Goal: Task Accomplishment & Management: Use online tool/utility

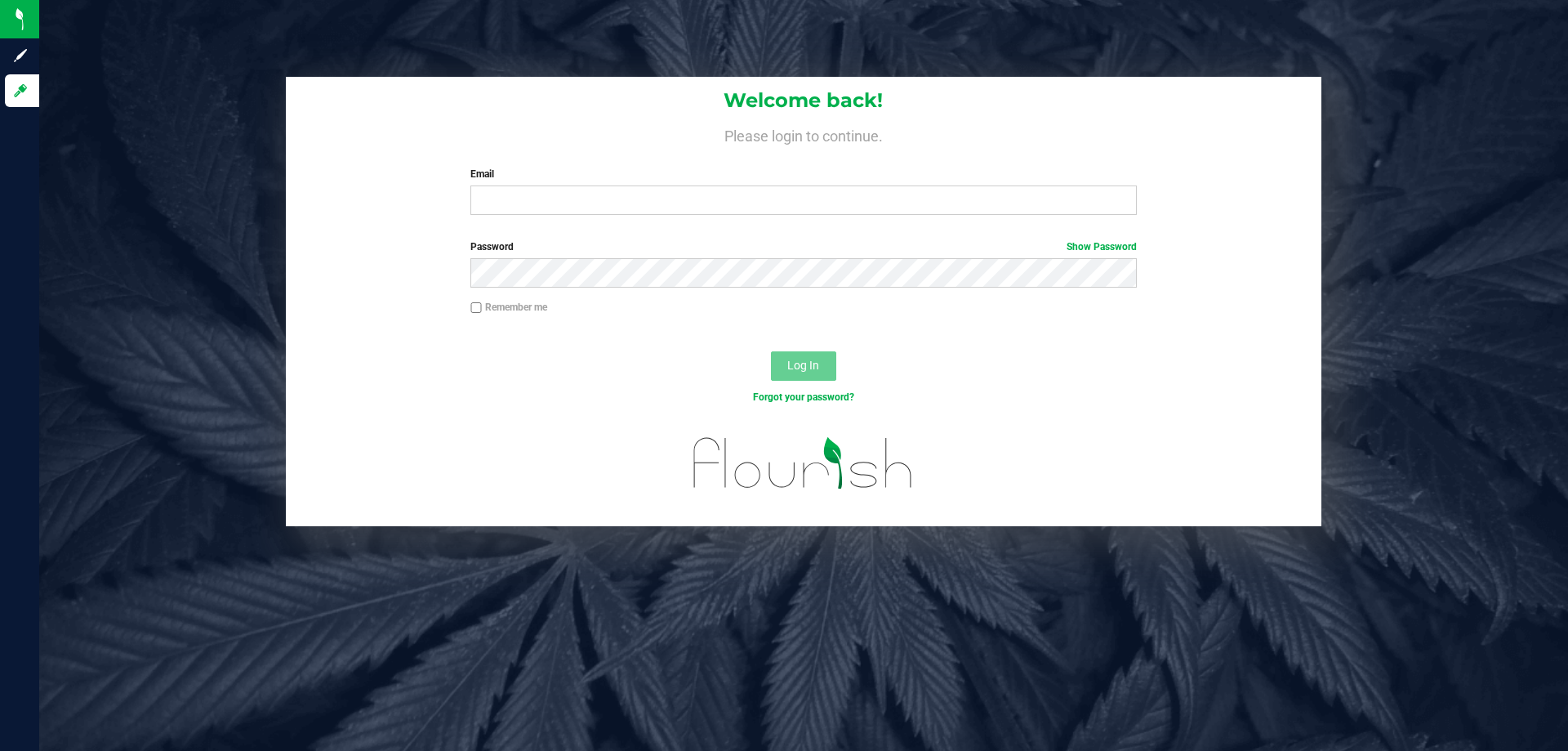
drag, startPoint x: 0, startPoint y: 0, endPoint x: 659, endPoint y: 179, distance: 682.9
click at [659, 179] on label "Email" at bounding box center [803, 174] width 666 height 15
click at [659, 185] on input "Email" at bounding box center [803, 200] width 666 height 30
click at [699, 178] on label "Email" at bounding box center [803, 174] width 666 height 15
click at [699, 185] on input "[EMAIL_ADDRESS][DOMAIN_NAME]" at bounding box center [803, 200] width 666 height 30
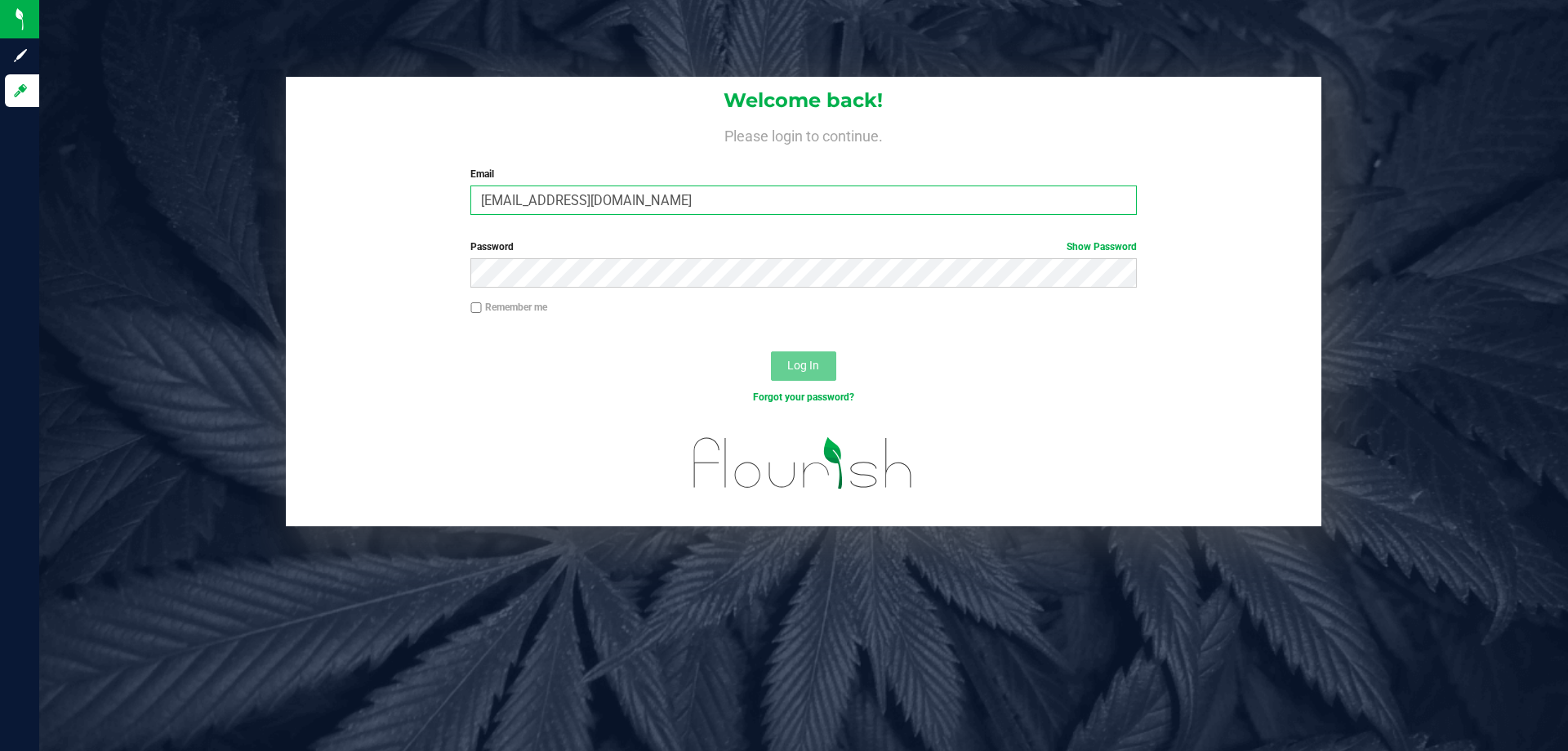
type input "[EMAIL_ADDRESS][DOMAIN_NAME]"
click at [771, 351] on button "Log In" at bounding box center [803, 366] width 66 height 30
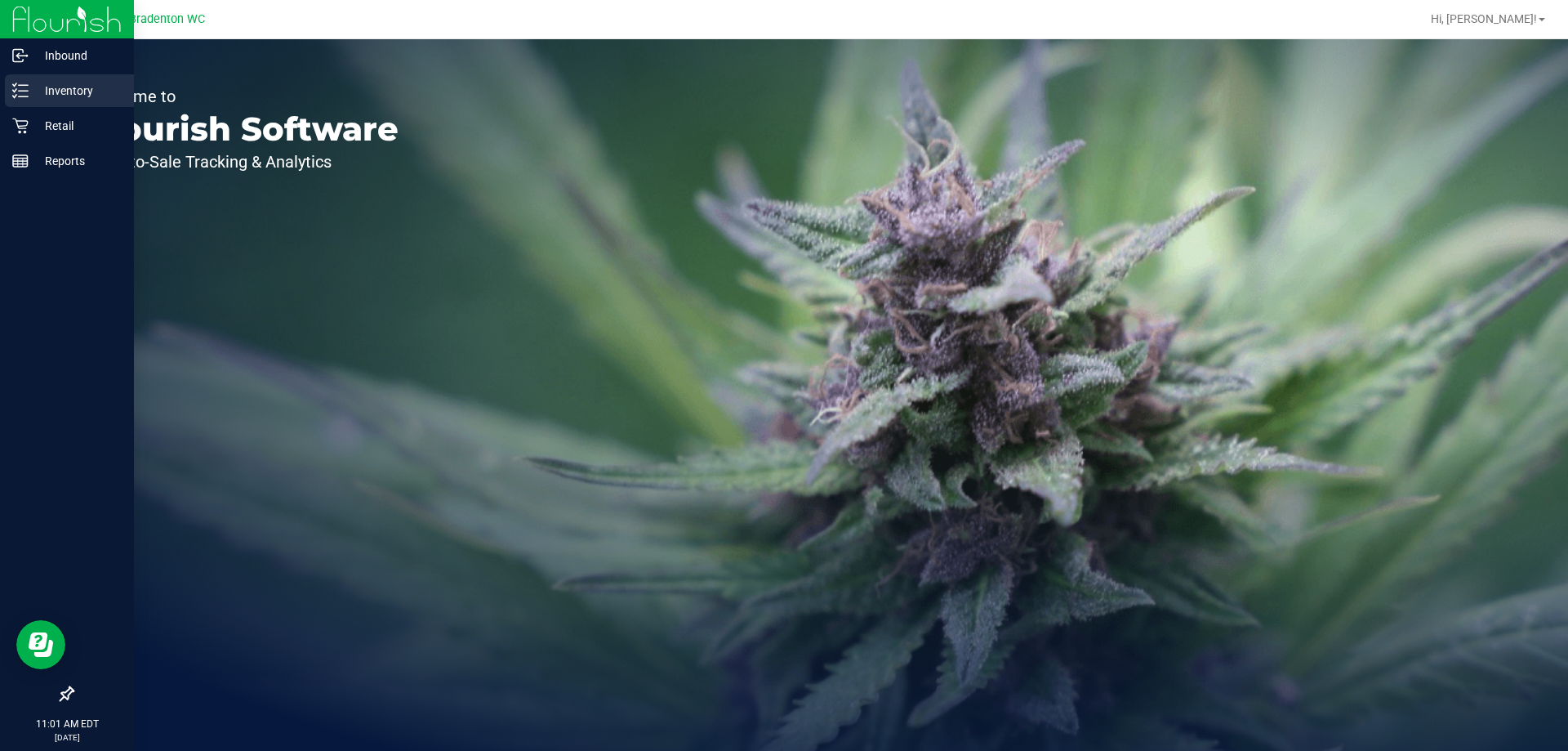
click at [24, 85] on line at bounding box center [23, 85] width 9 height 0
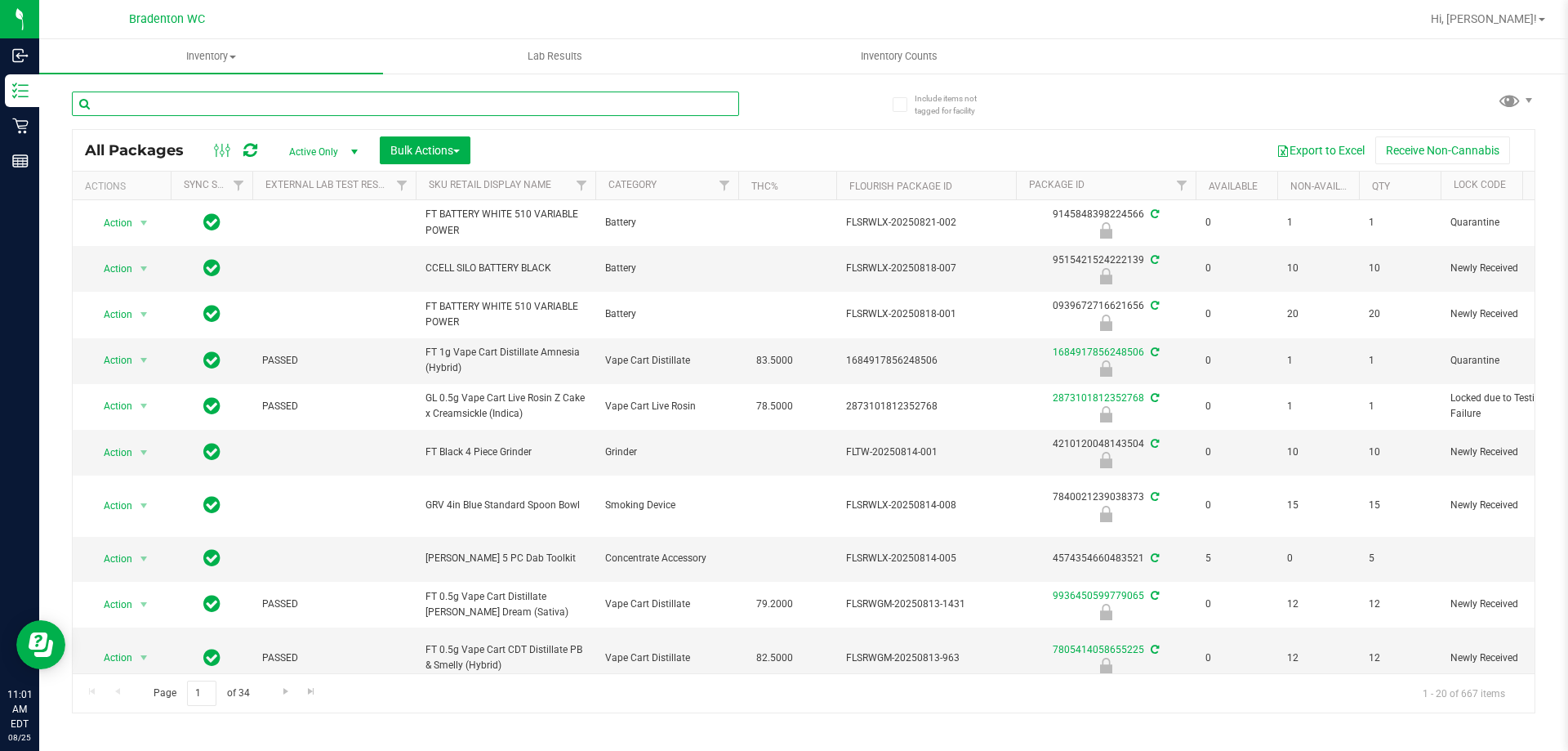
click at [437, 105] on input "text" at bounding box center [405, 104] width 667 height 24
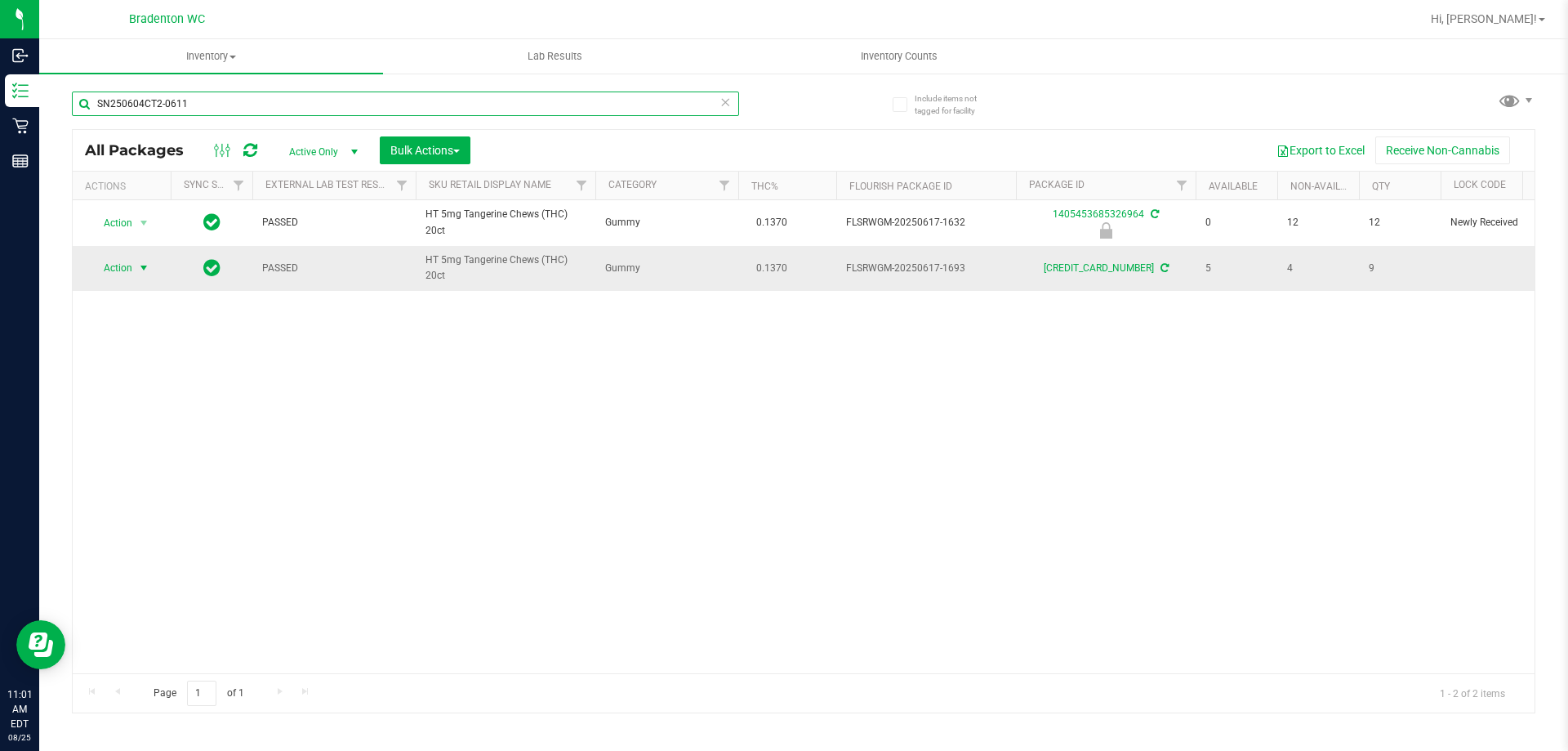
type input "SN250604CT2-0611"
click at [134, 269] on span "select" at bounding box center [144, 268] width 20 height 23
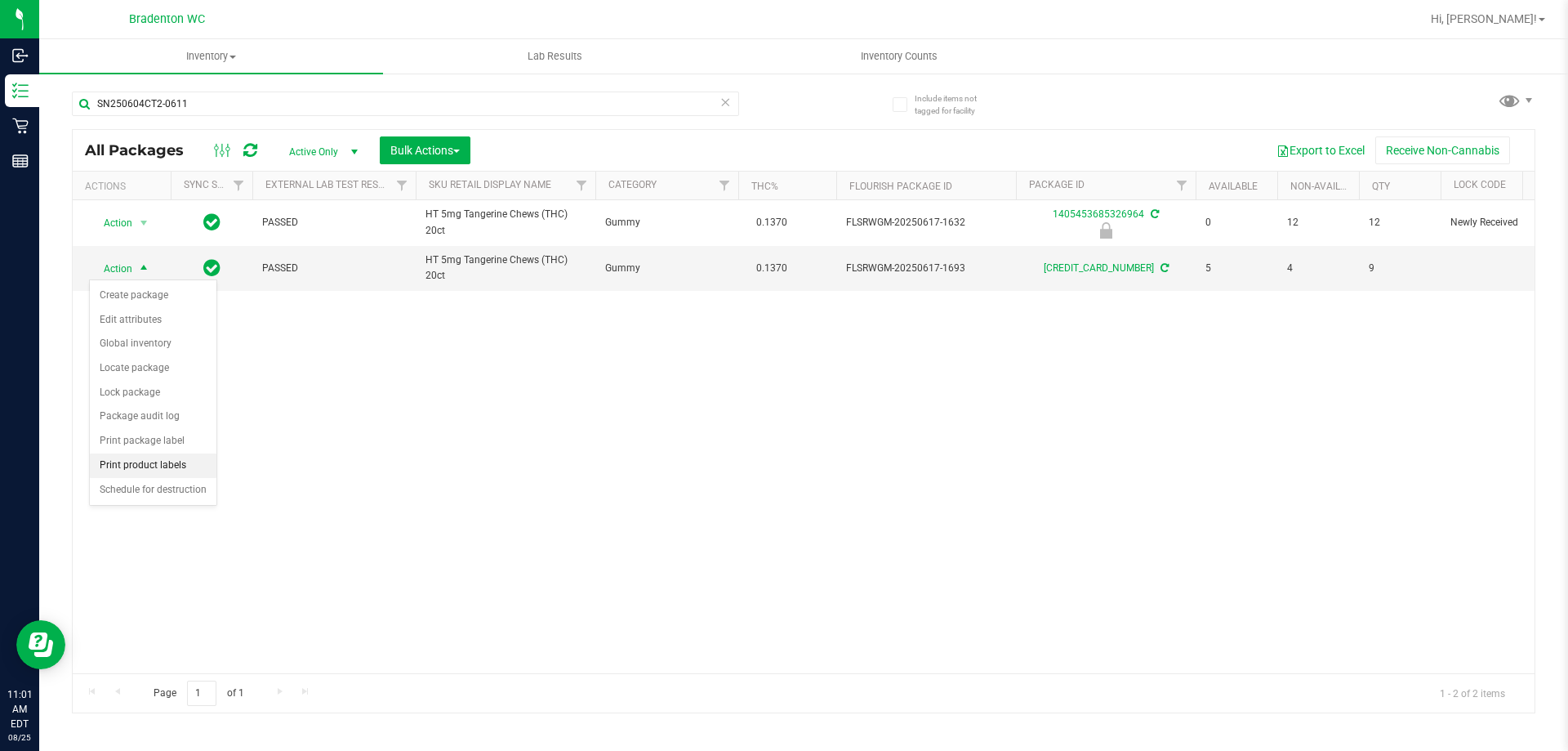
click at [166, 466] on li "Print product labels" at bounding box center [153, 466] width 127 height 24
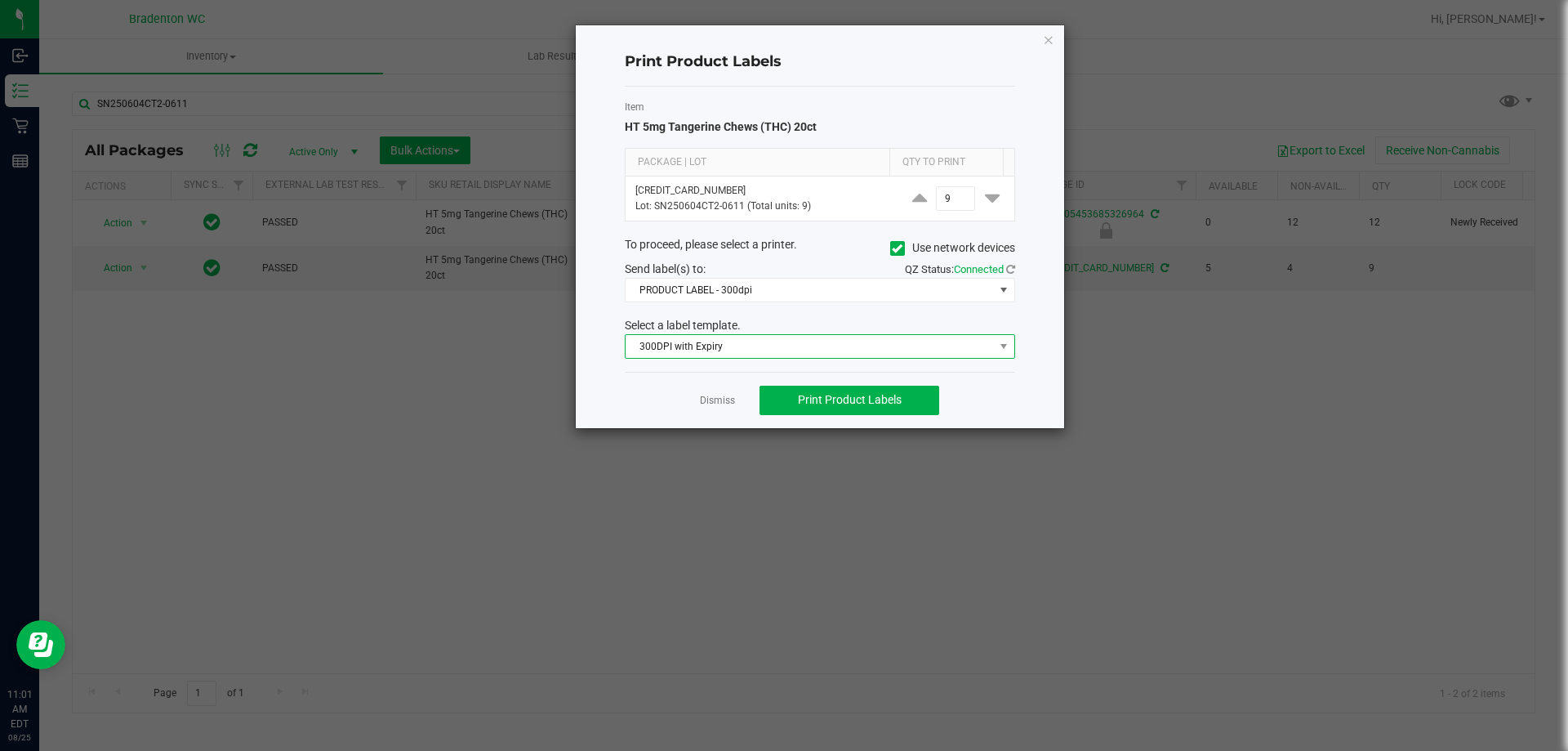
click at [717, 348] on span "300DPI with Expiry" at bounding box center [810, 346] width 368 height 23
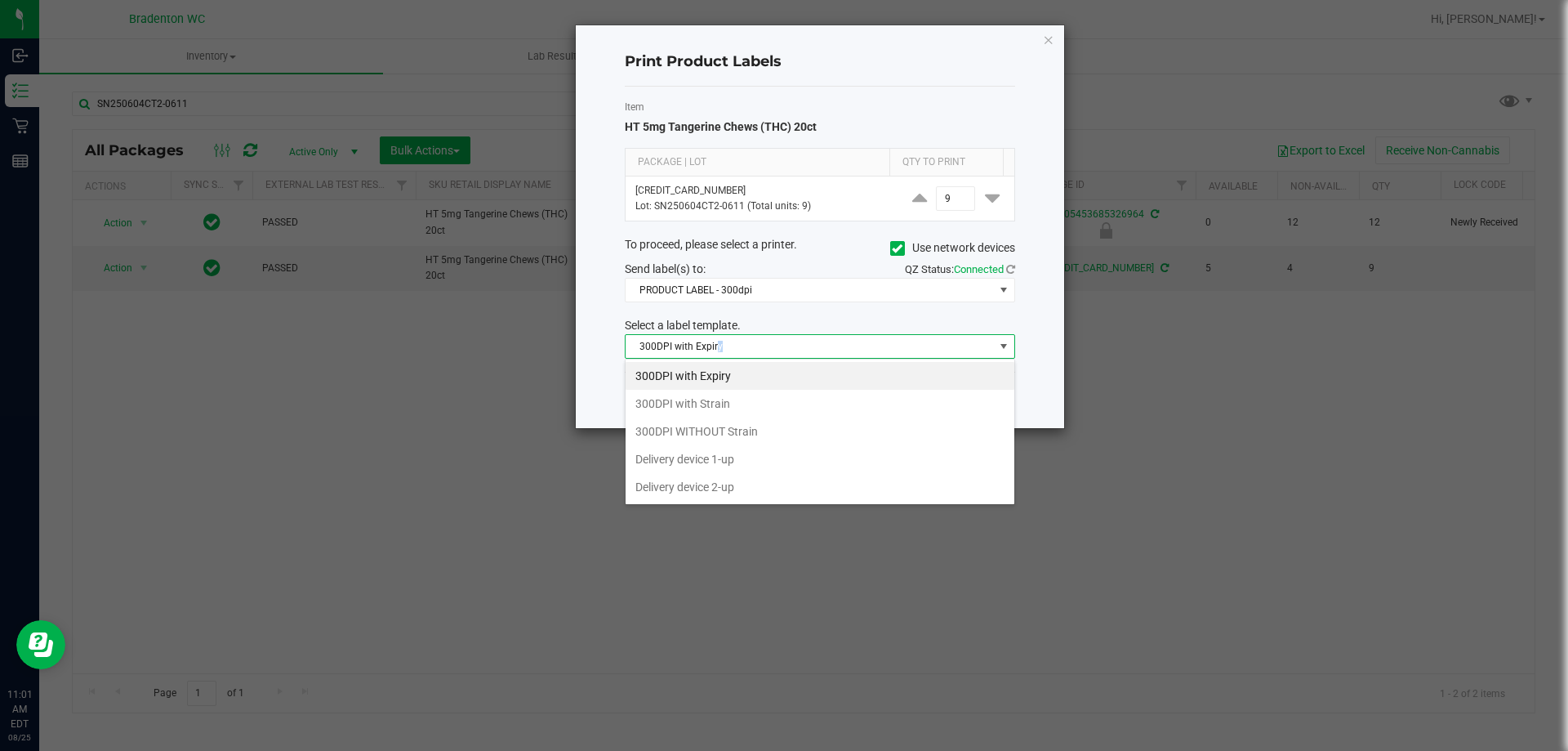
scroll to position [24, 391]
click at [720, 378] on li "300DPI with Expiry" at bounding box center [820, 376] width 389 height 28
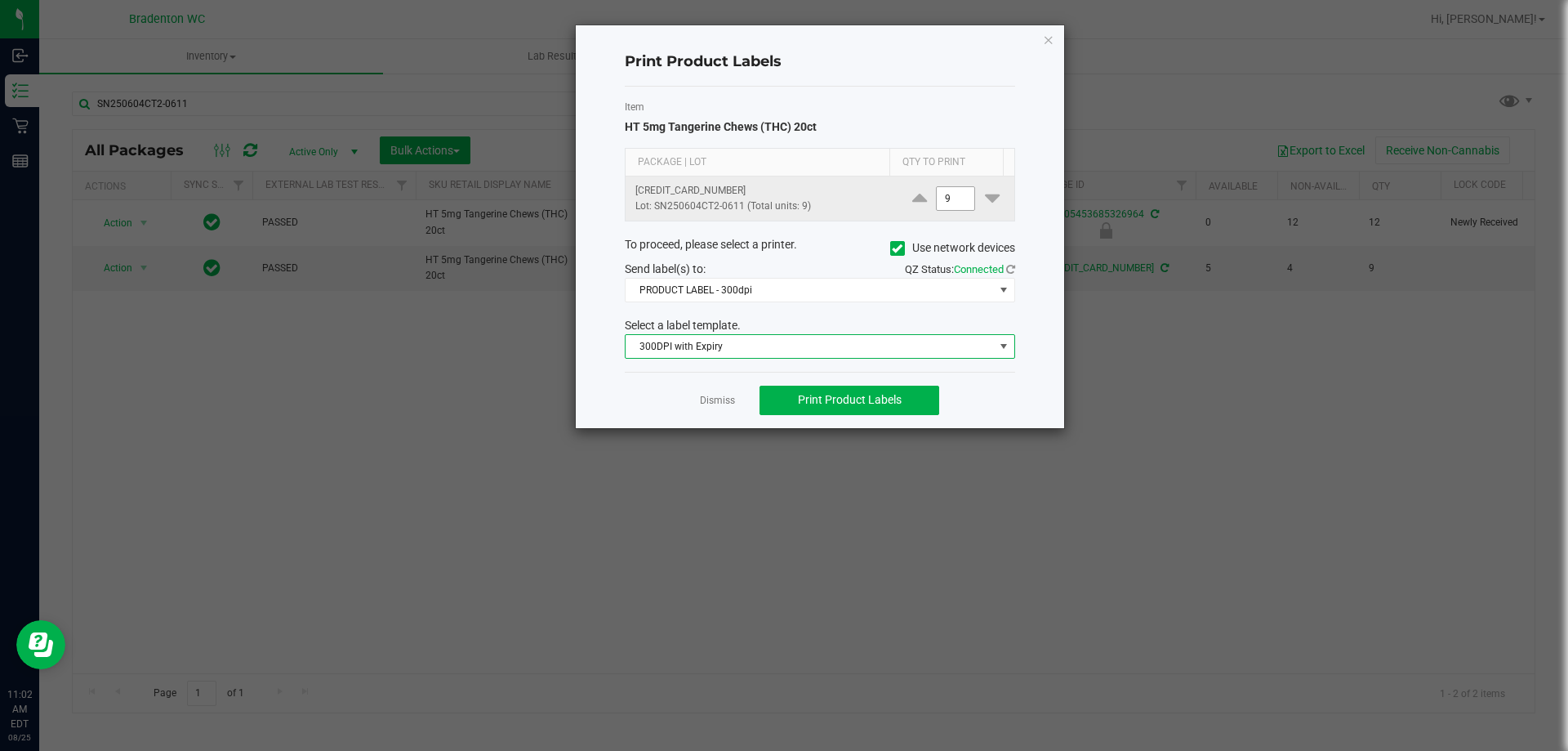
click at [948, 204] on input "9" at bounding box center [955, 198] width 38 height 23
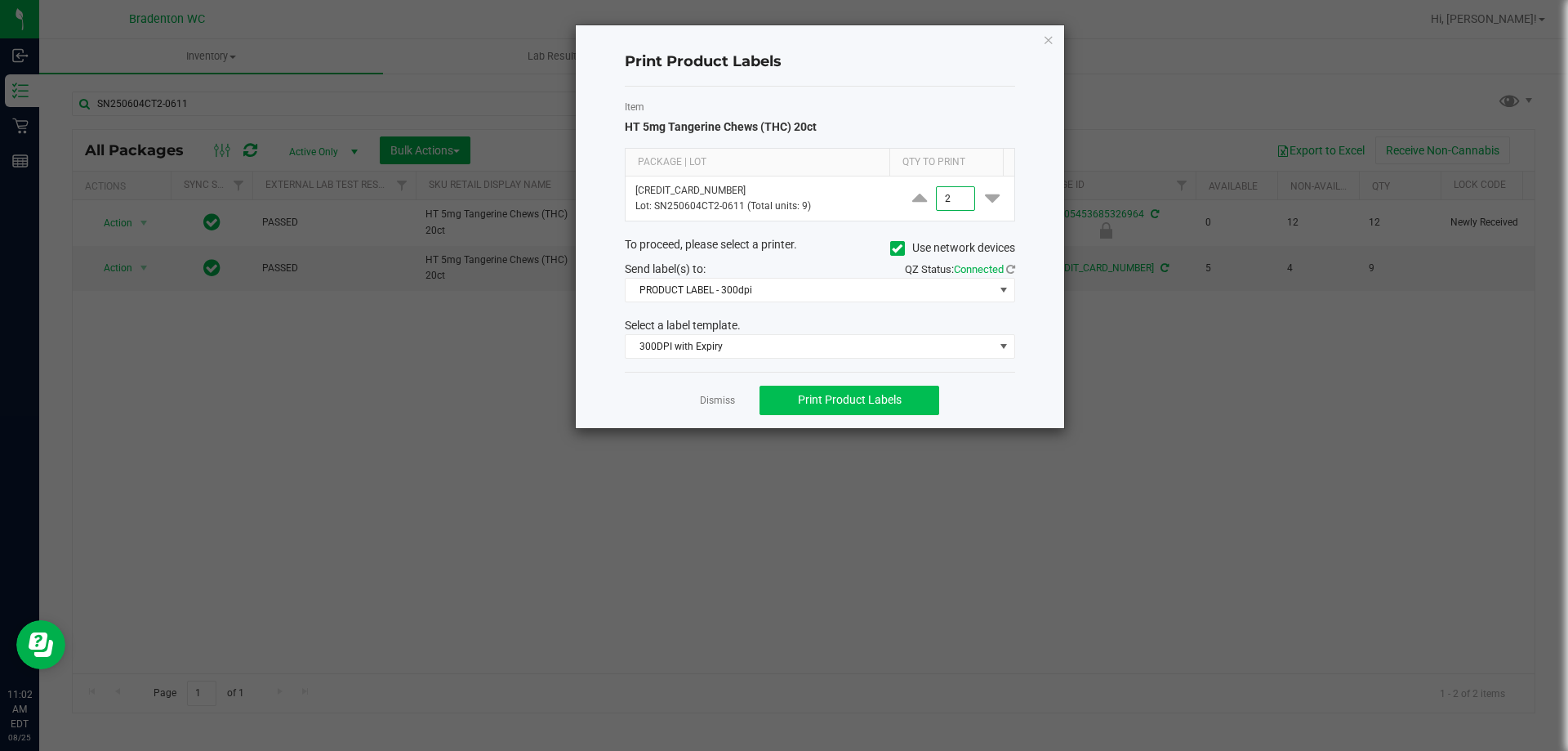
type input "2"
click at [868, 408] on button "Print Product Labels" at bounding box center [850, 401] width 180 height 30
click at [825, 403] on span "Print Product Labels" at bounding box center [850, 400] width 104 height 13
click at [755, 344] on span "300DPI with Expiry" at bounding box center [810, 346] width 368 height 23
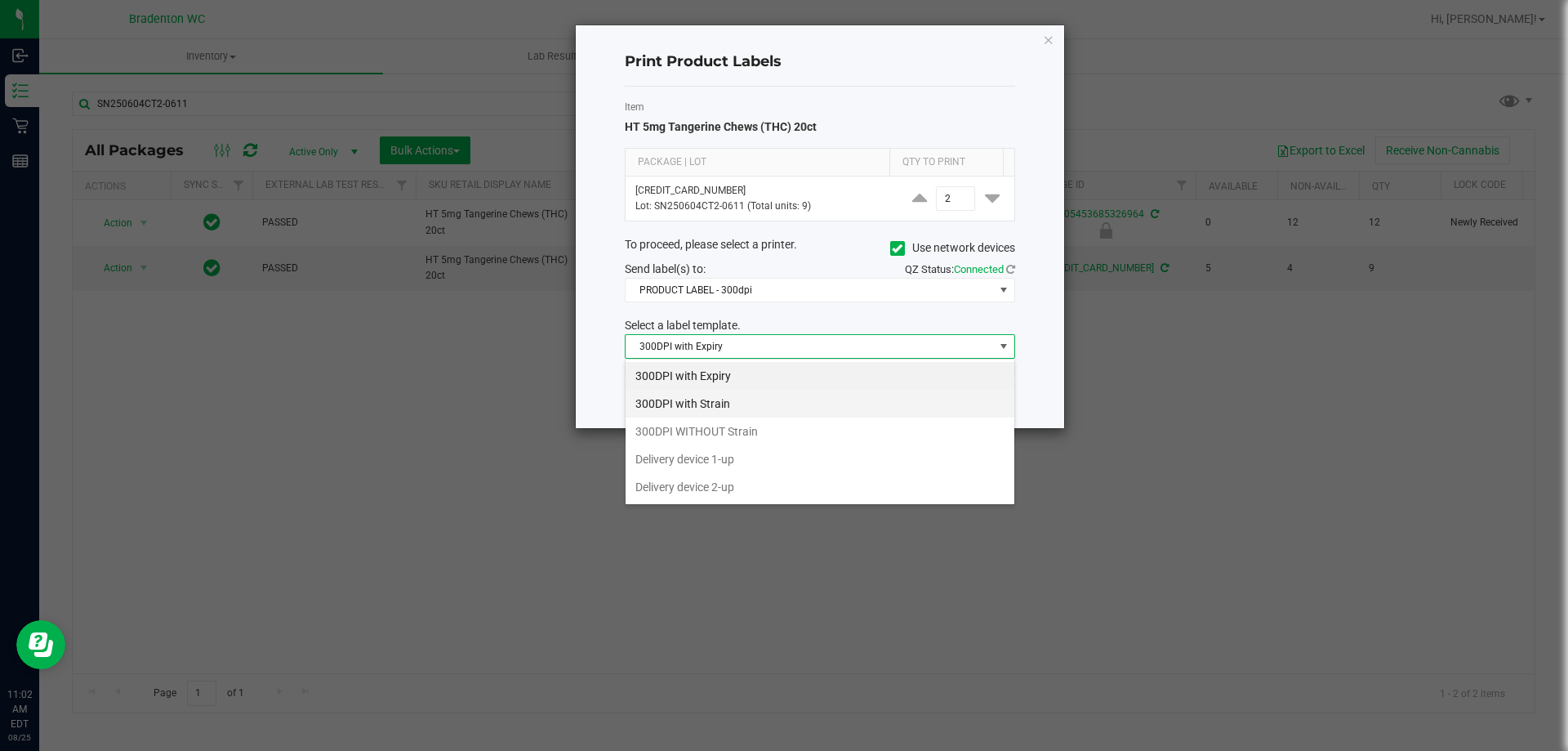
click at [739, 407] on li "300DPI with Strain" at bounding box center [820, 404] width 389 height 28
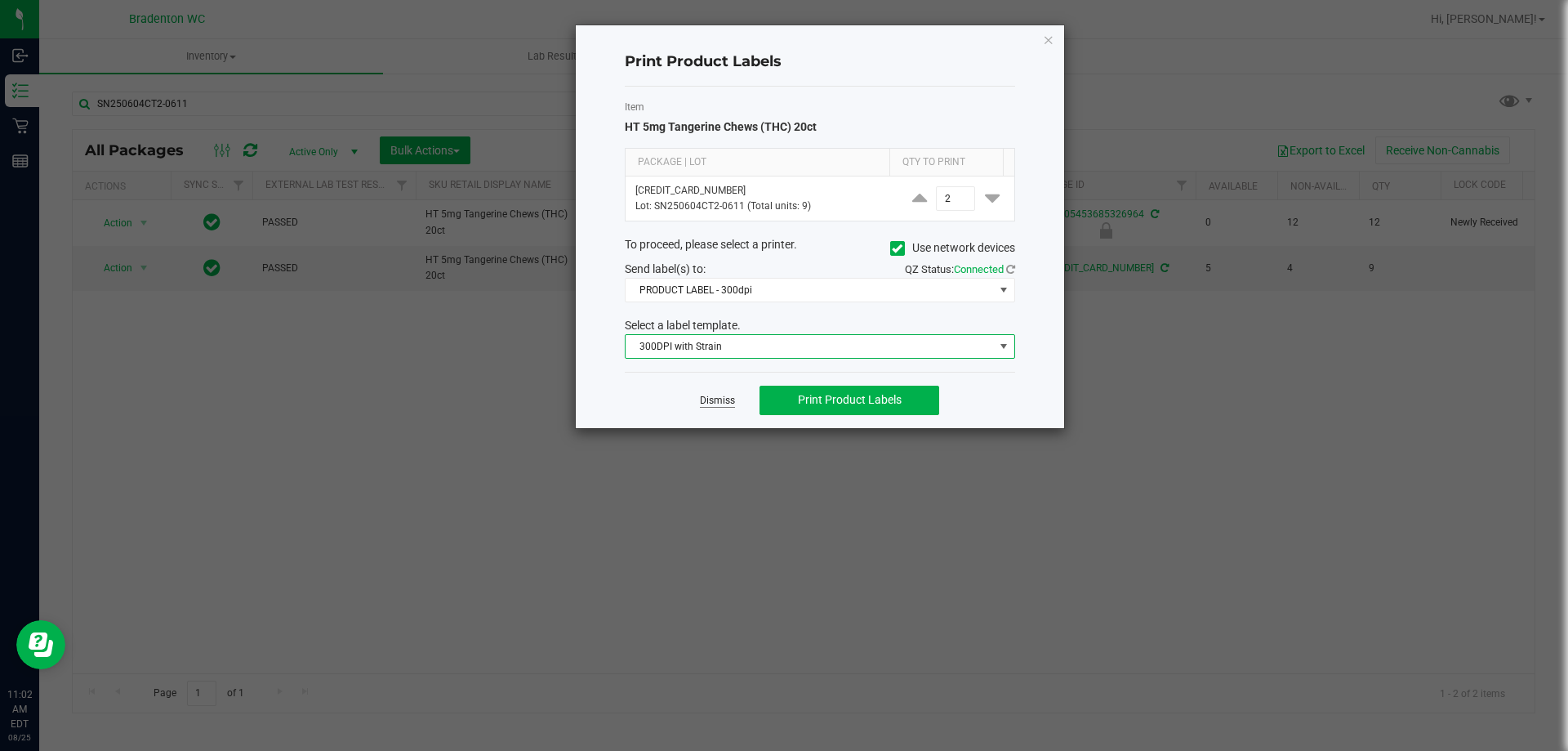
click at [713, 400] on link "Dismiss" at bounding box center [717, 400] width 35 height 14
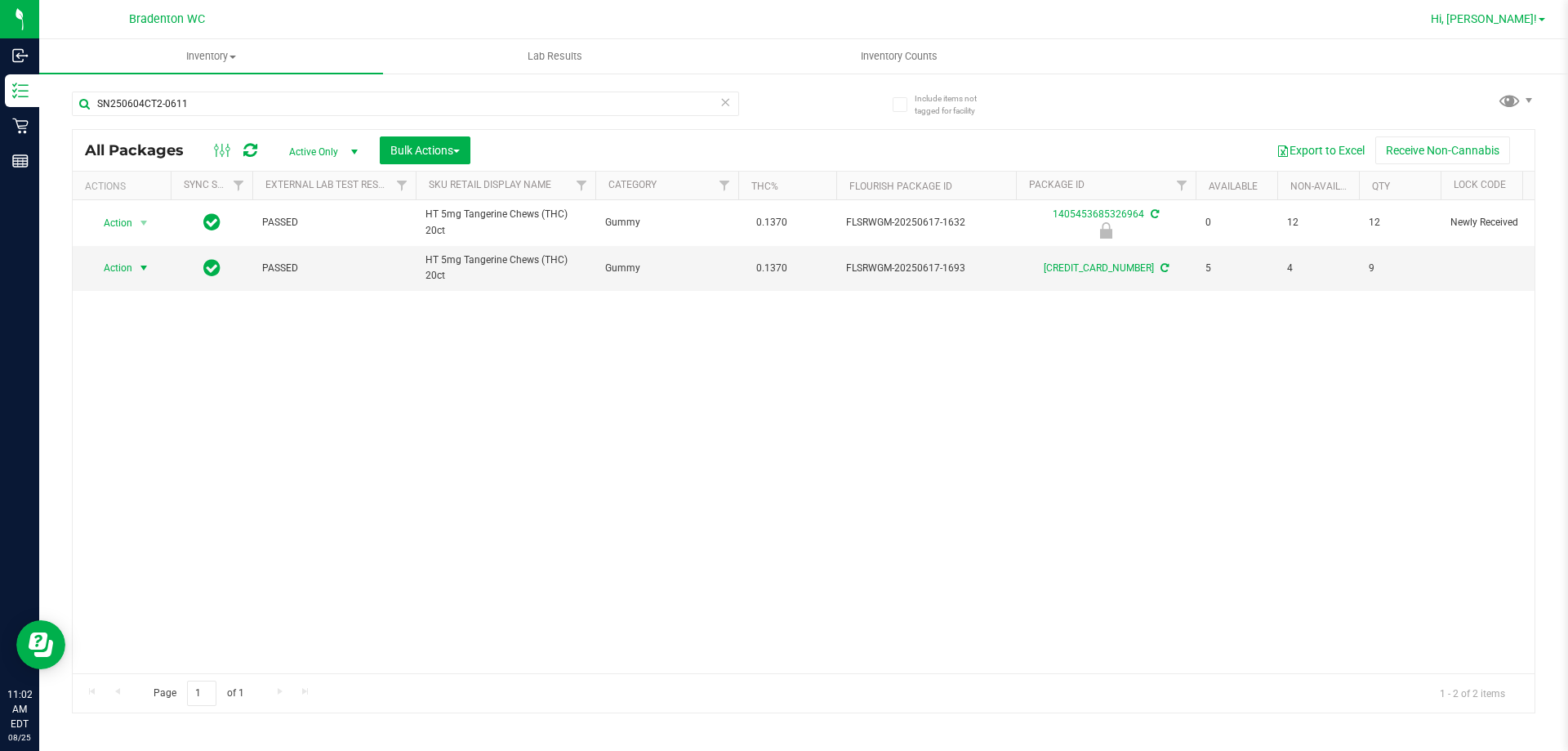
click at [1525, 24] on span "Hi, [PERSON_NAME]!" at bounding box center [1484, 19] width 106 height 13
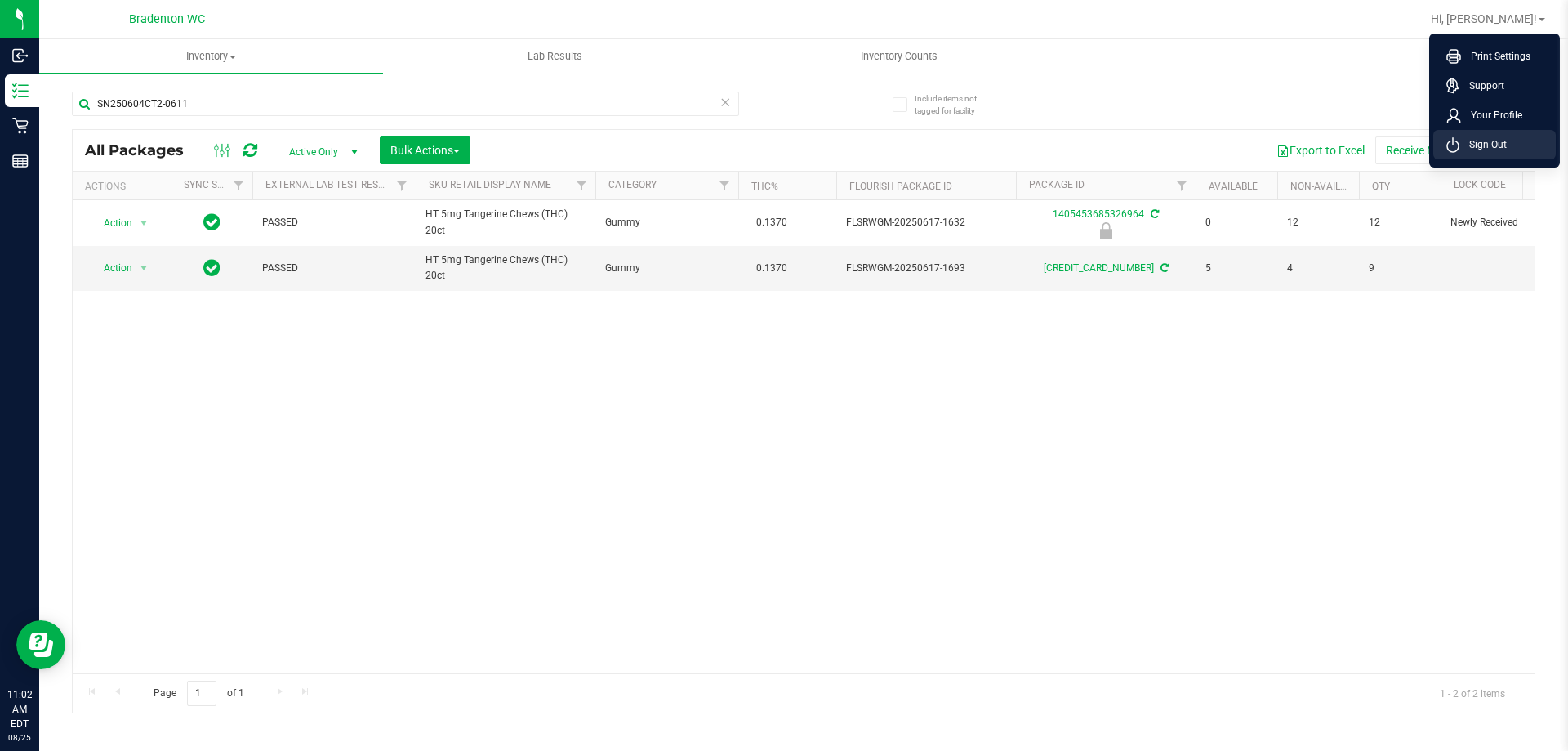
click at [1501, 152] on span "Sign Out" at bounding box center [1483, 144] width 47 height 17
